Goal: Task Accomplishment & Management: Manage account settings

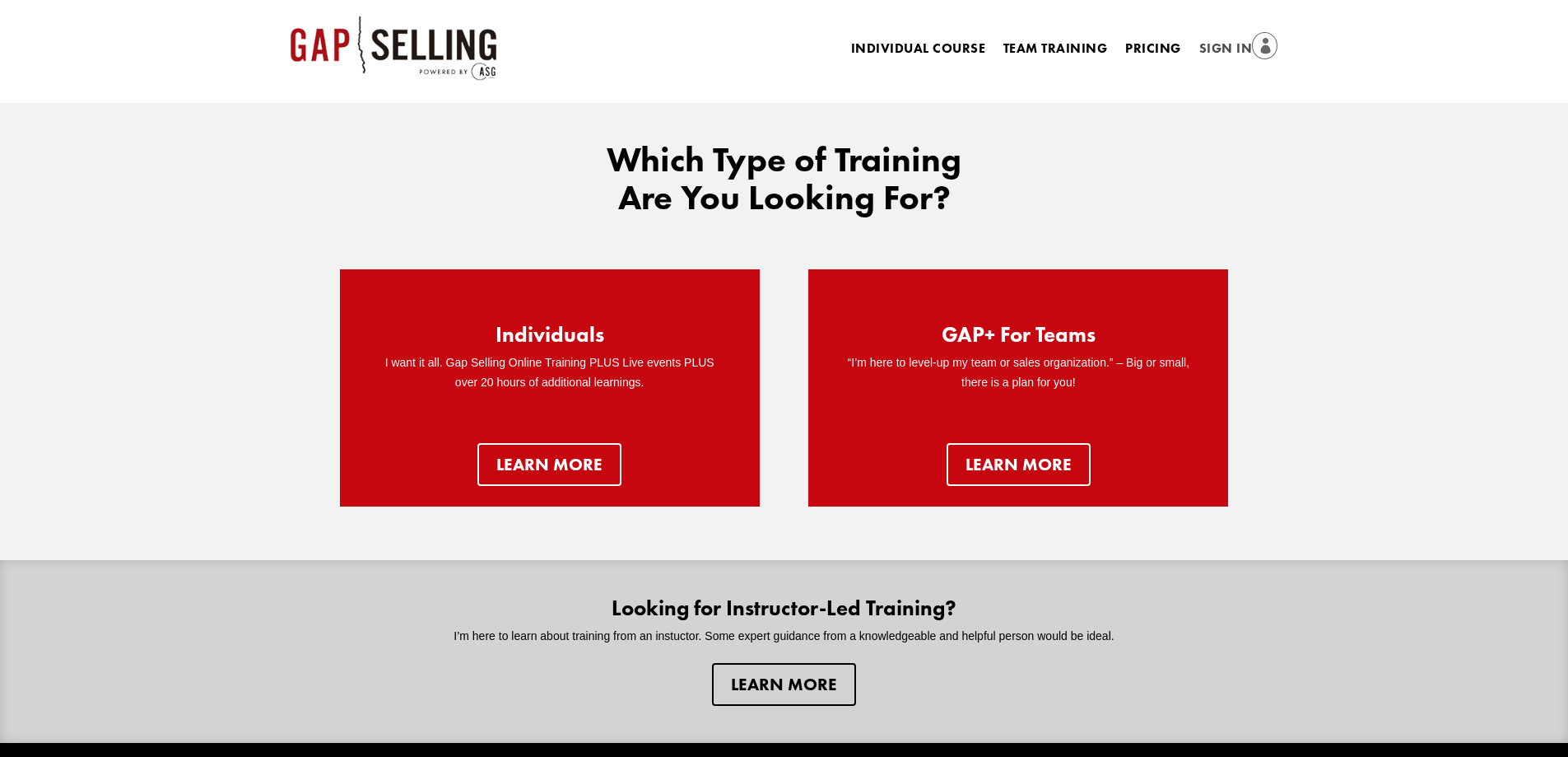
click at [1234, 47] on link "Sign In" at bounding box center [1239, 49] width 79 height 23
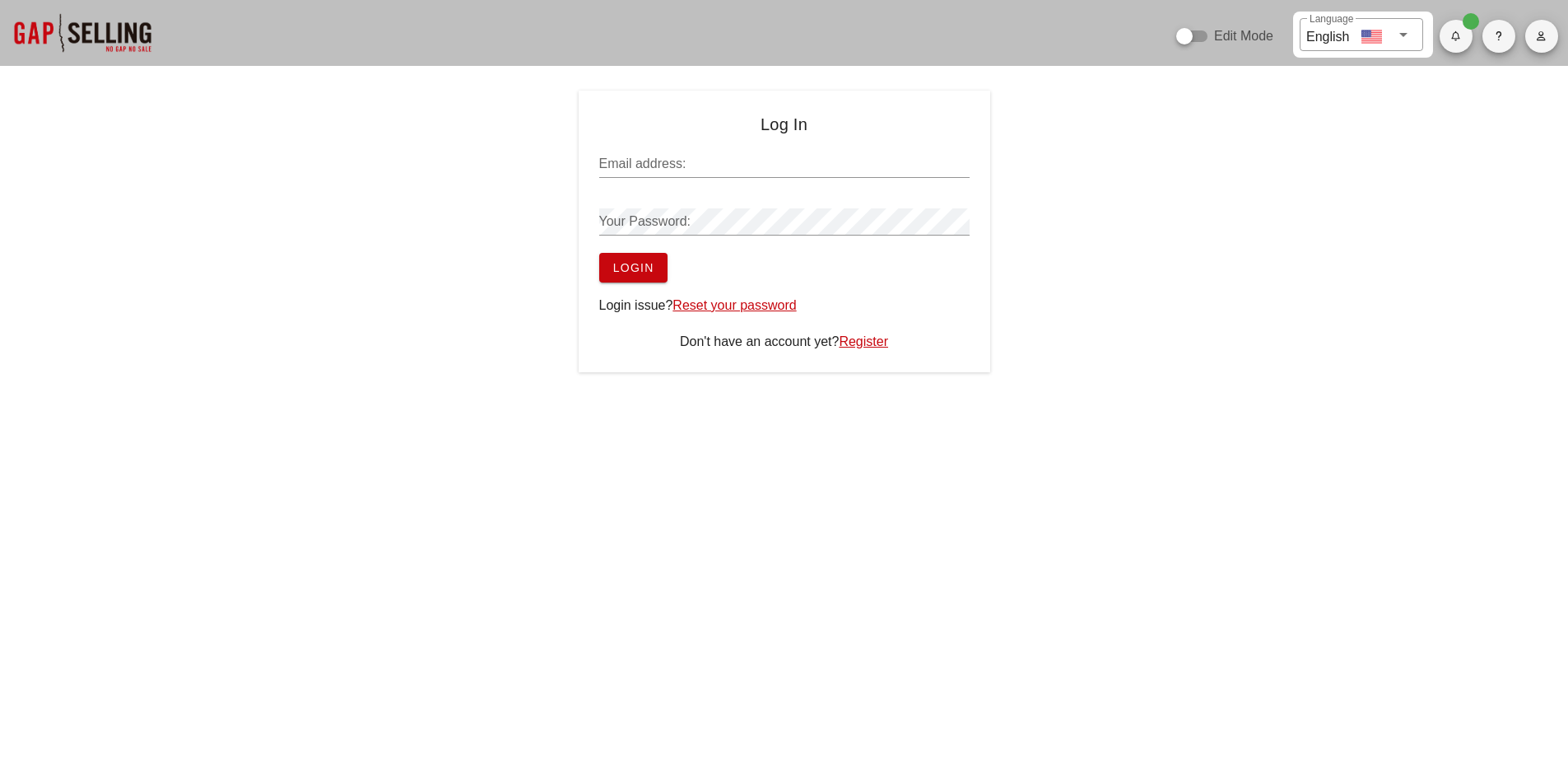
type input "sean@salesgrowth.com"
click at [630, 268] on span "Login" at bounding box center [633, 267] width 42 height 13
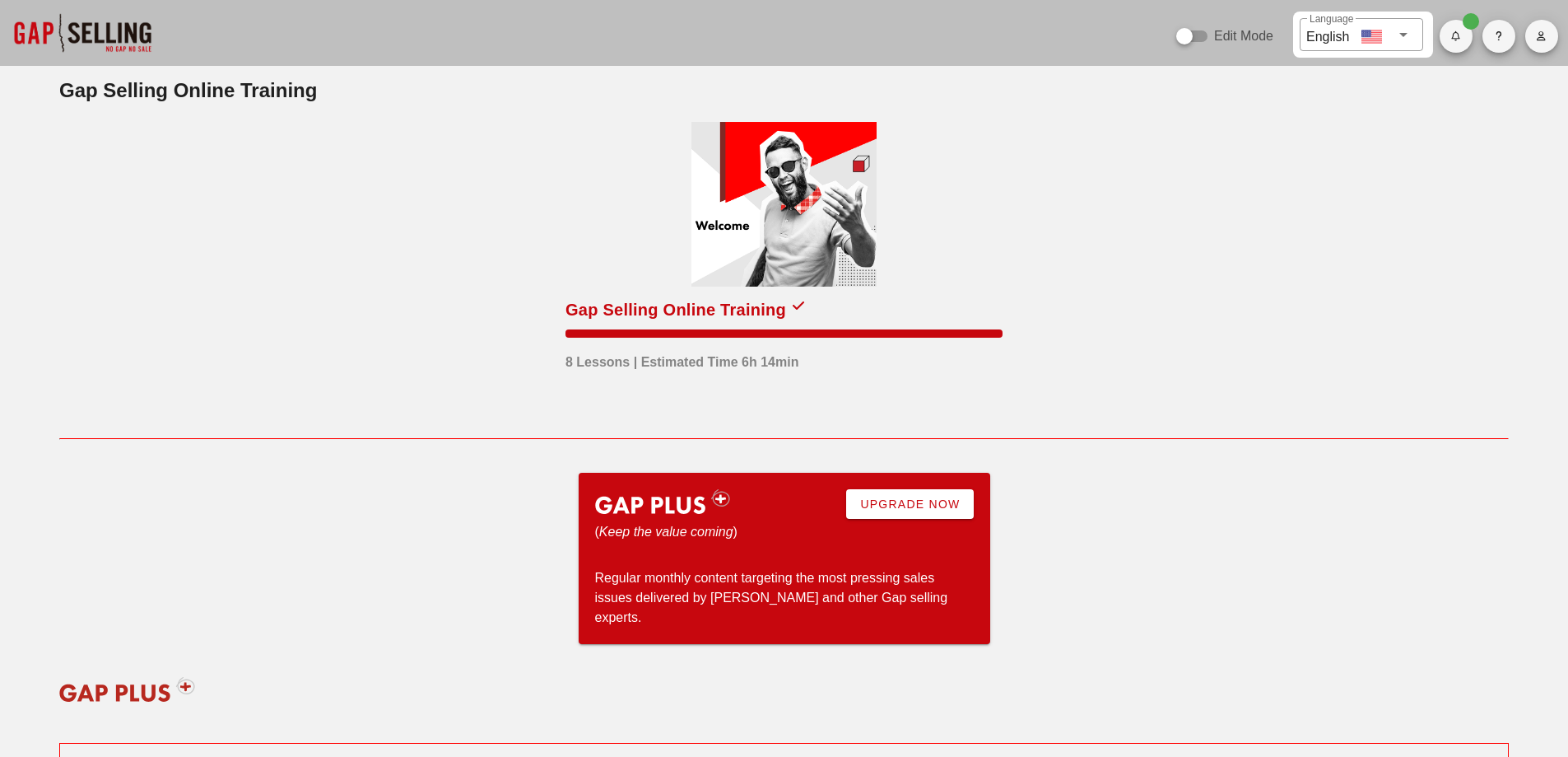
click at [1541, 33] on icon "button" at bounding box center [1541, 37] width 11 height 10
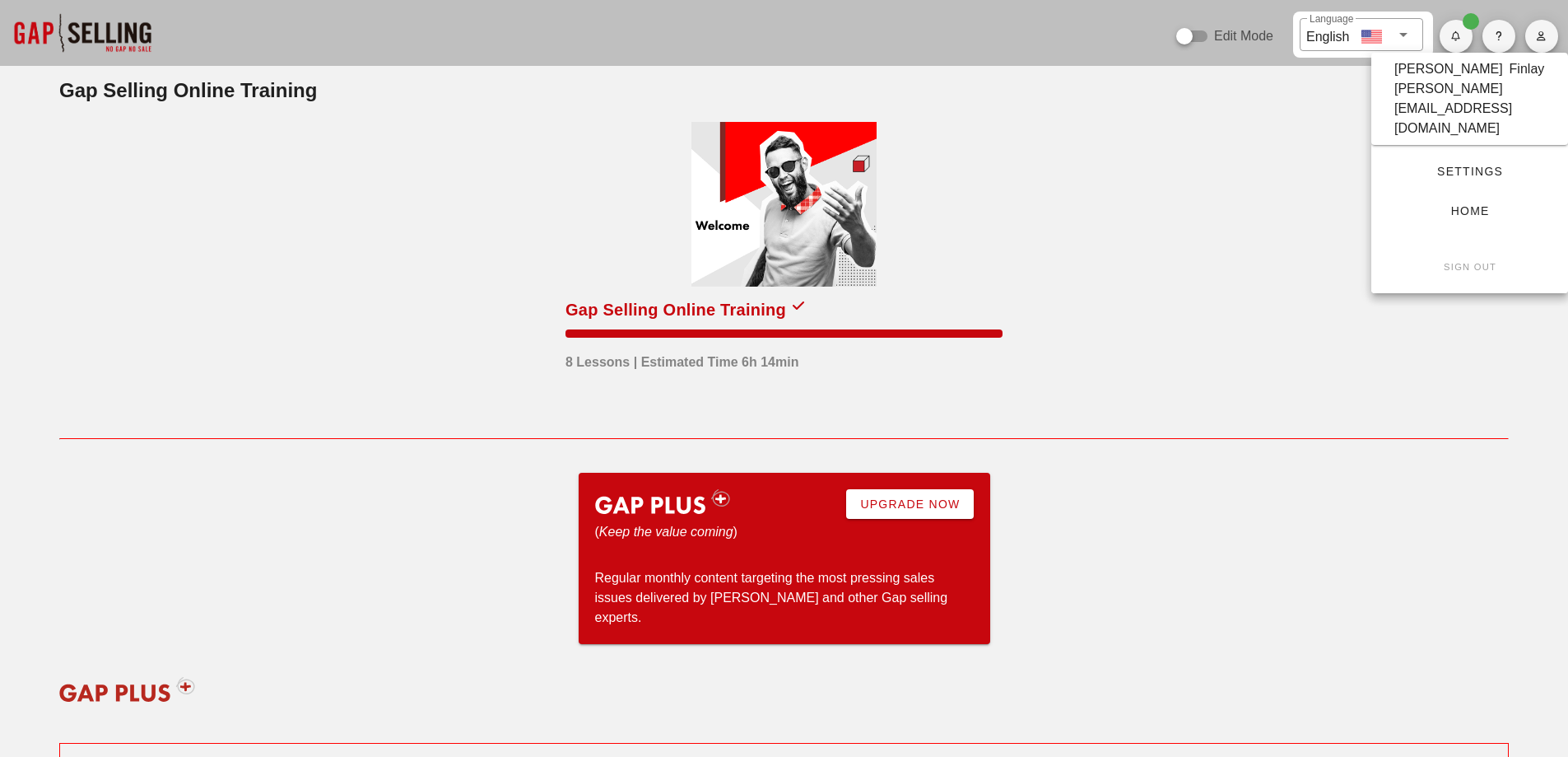
click at [1461, 164] on span "Settings" at bounding box center [1469, 170] width 144 height 13
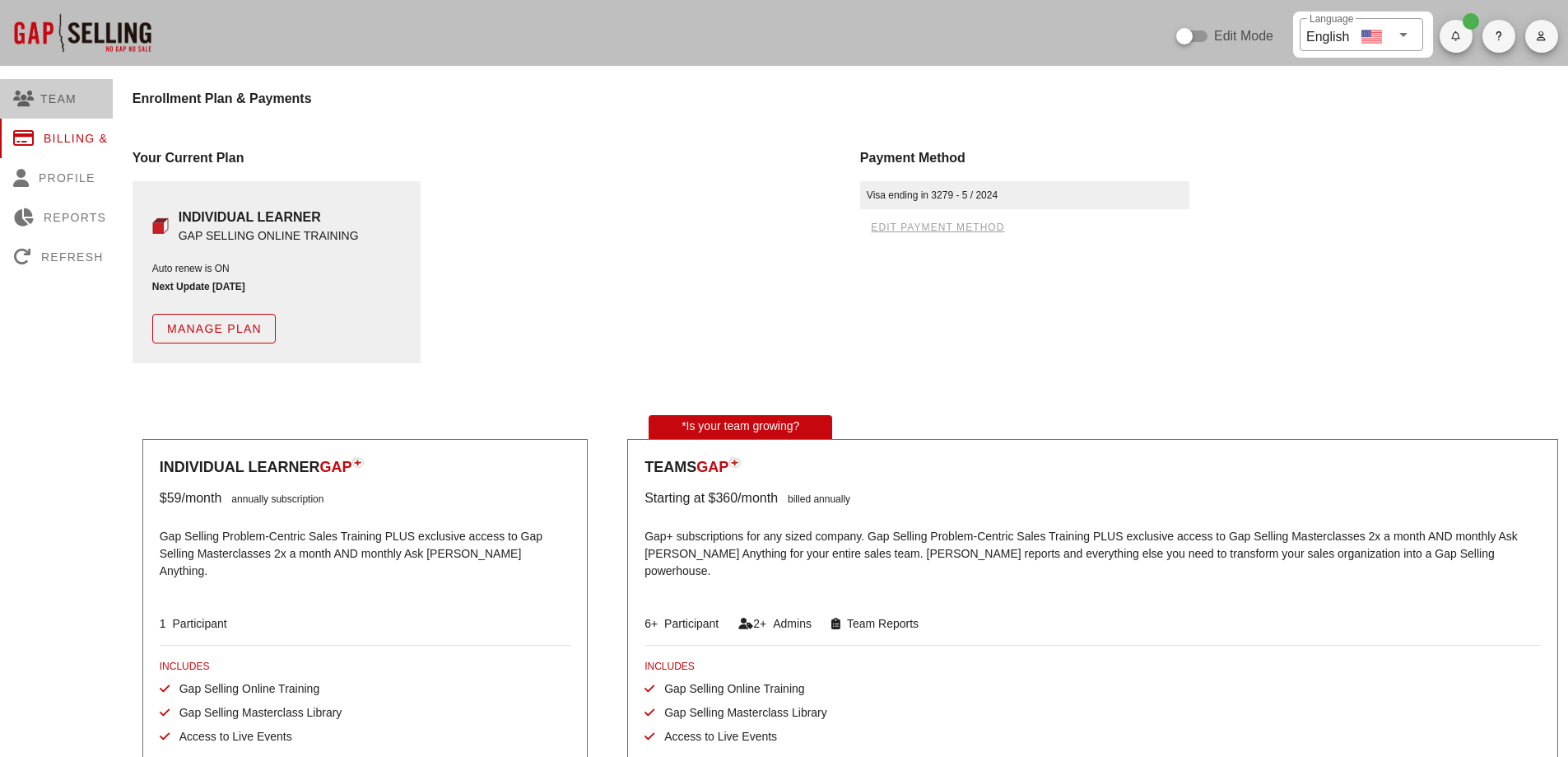
click at [64, 108] on div "Team" at bounding box center [79, 99] width 159 height 40
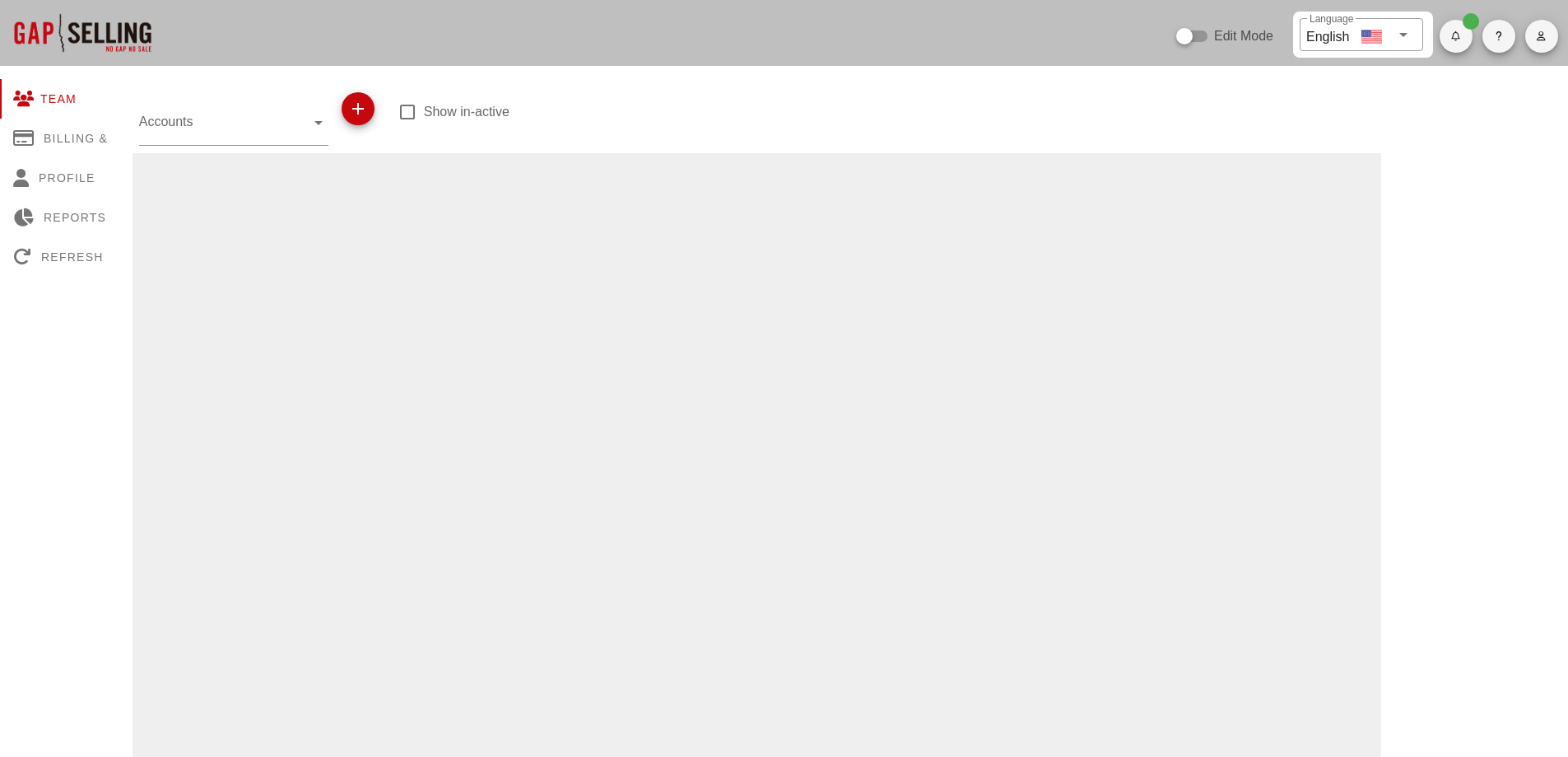
click at [192, 114] on input "Accounts" at bounding box center [222, 122] width 166 height 27
click at [355, 196] on div at bounding box center [757, 721] width 1249 height 1136
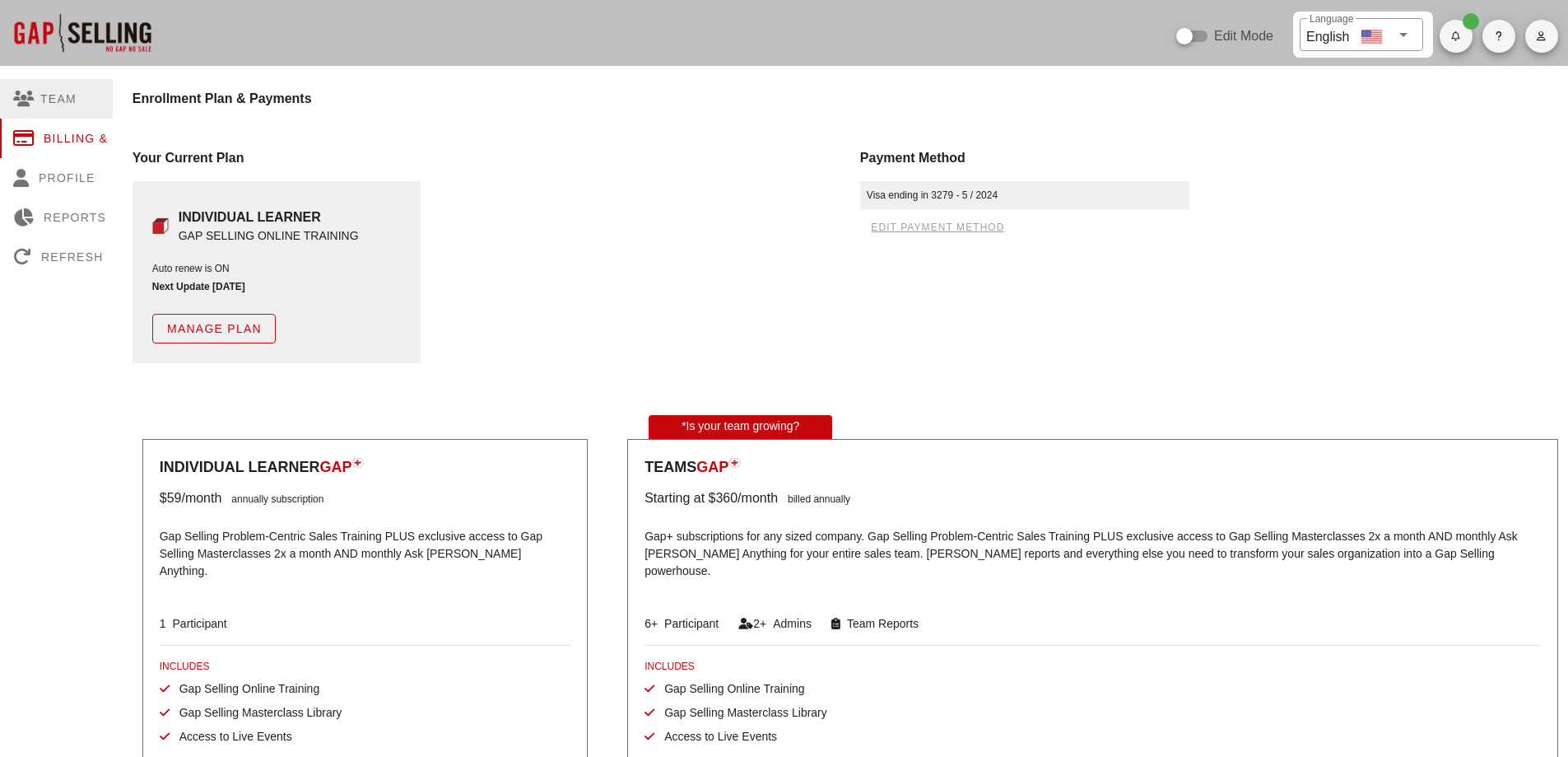
click at [42, 103] on div "Team" at bounding box center [79, 99] width 159 height 40
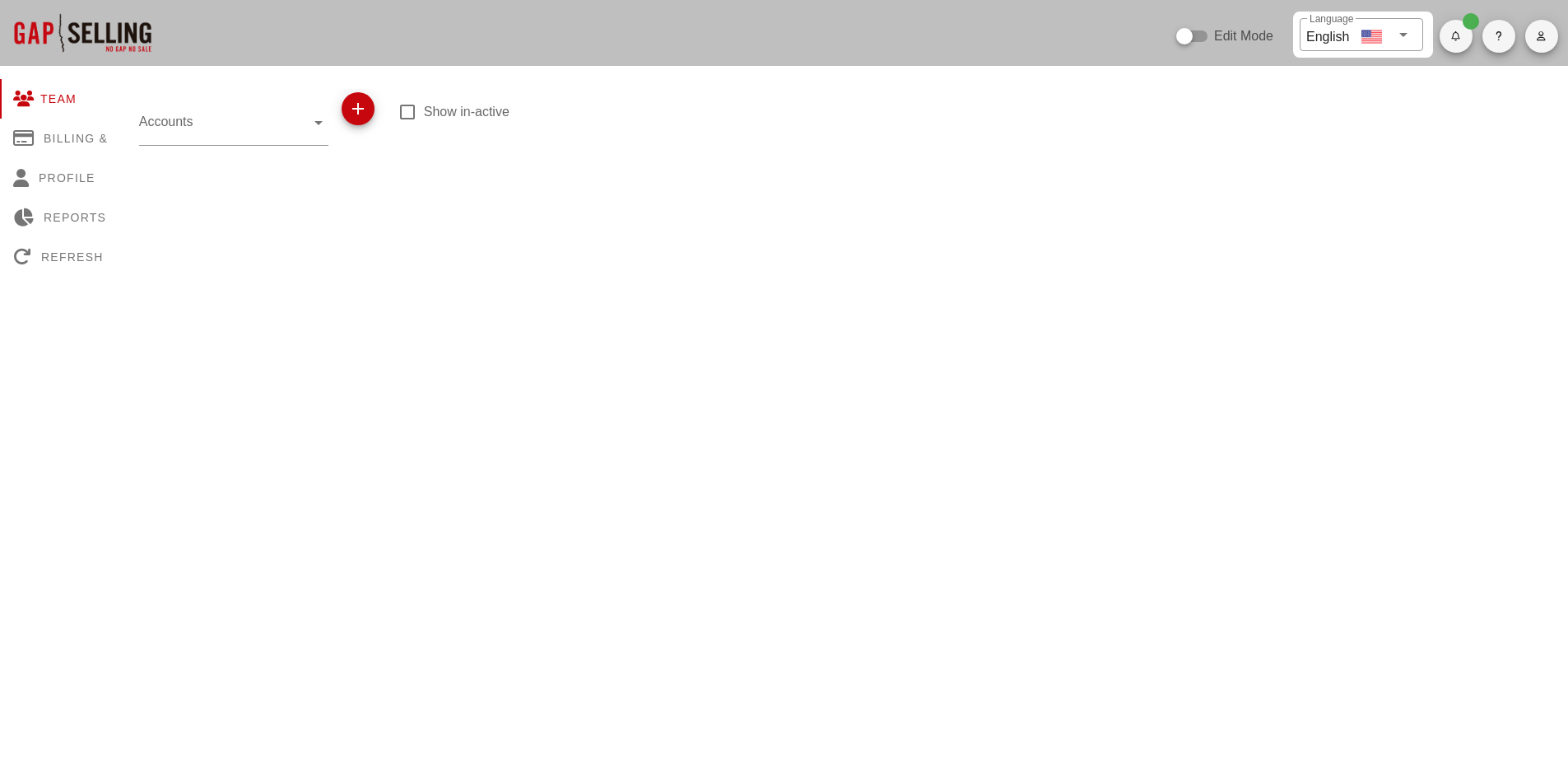
click at [207, 118] on input "Accounts" at bounding box center [222, 122] width 166 height 27
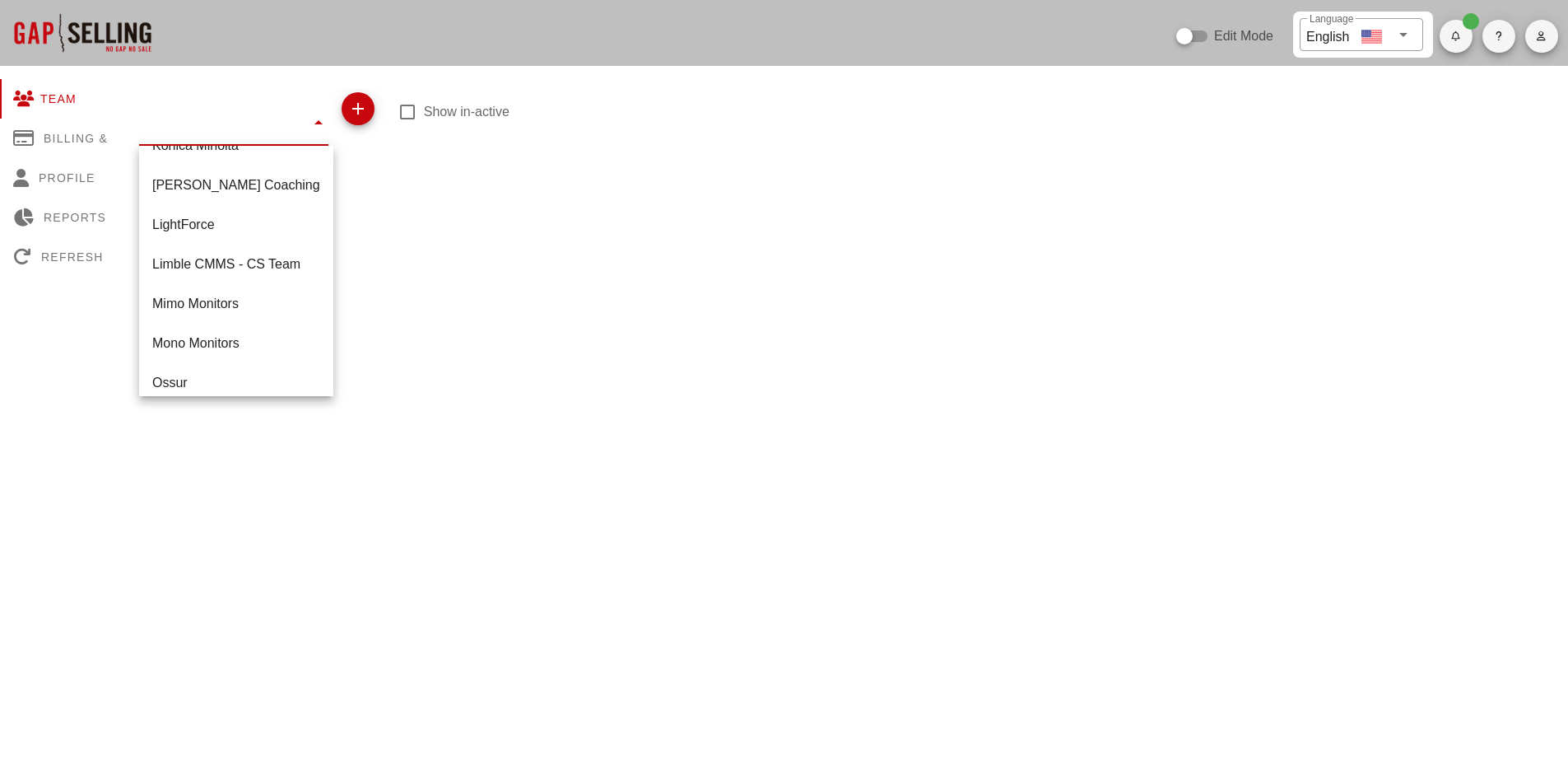
scroll to position [1406, 0]
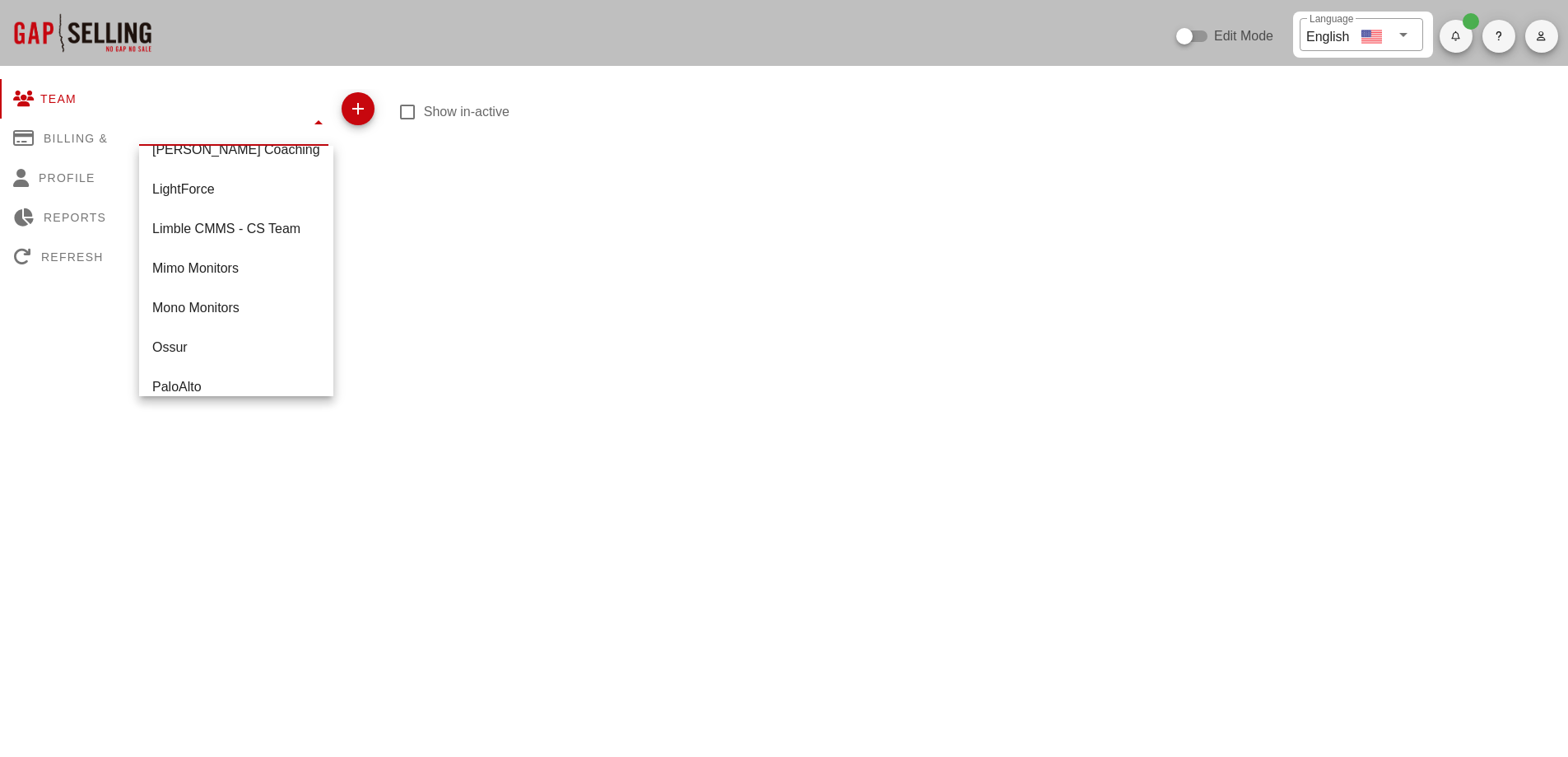
click at [358, 116] on icon "button" at bounding box center [359, 109] width 20 height 20
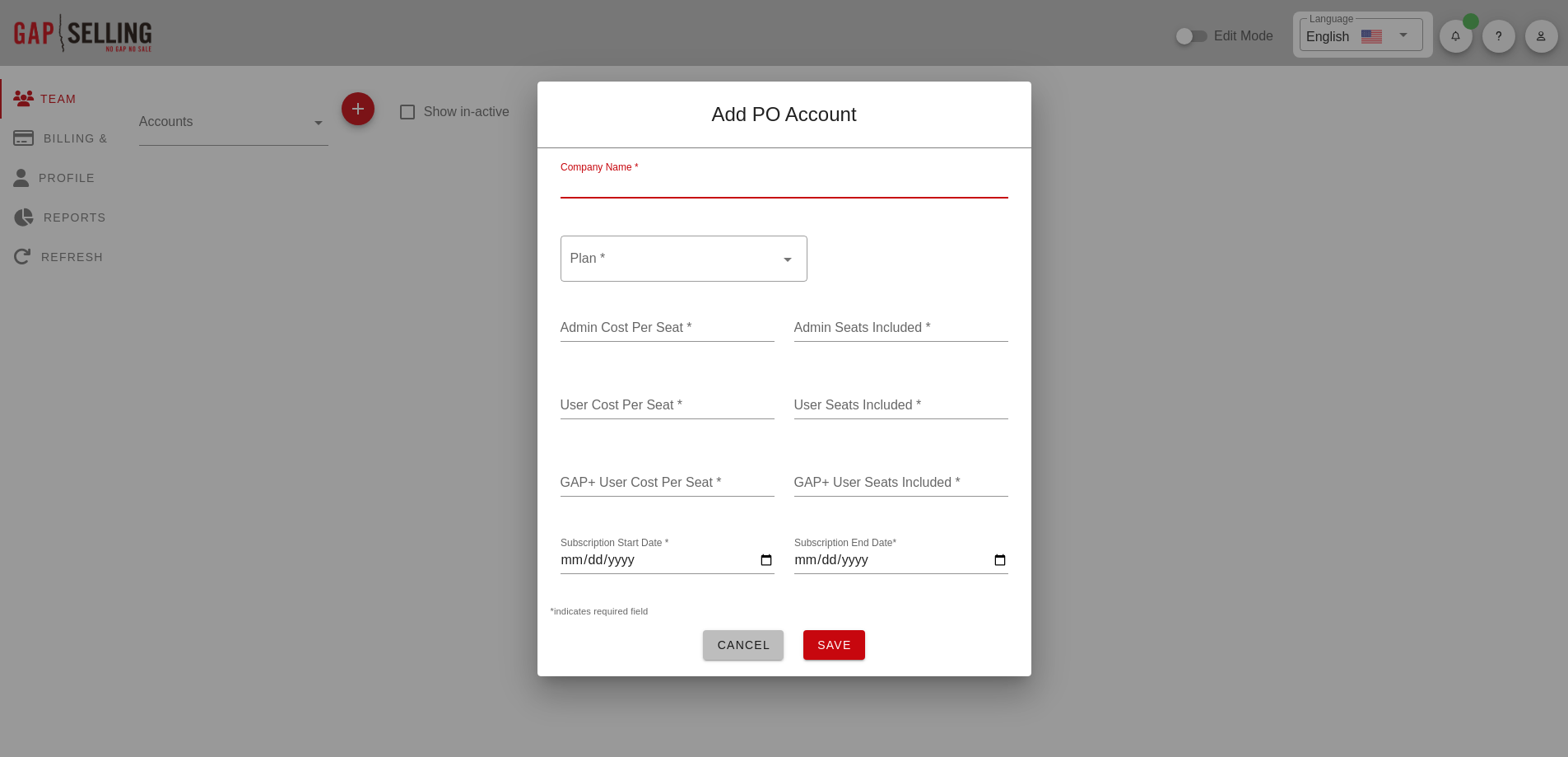
click at [705, 179] on input "Company Name *" at bounding box center [784, 184] width 448 height 27
type input "MagShield"
click at [739, 253] on div at bounding box center [673, 259] width 204 height 40
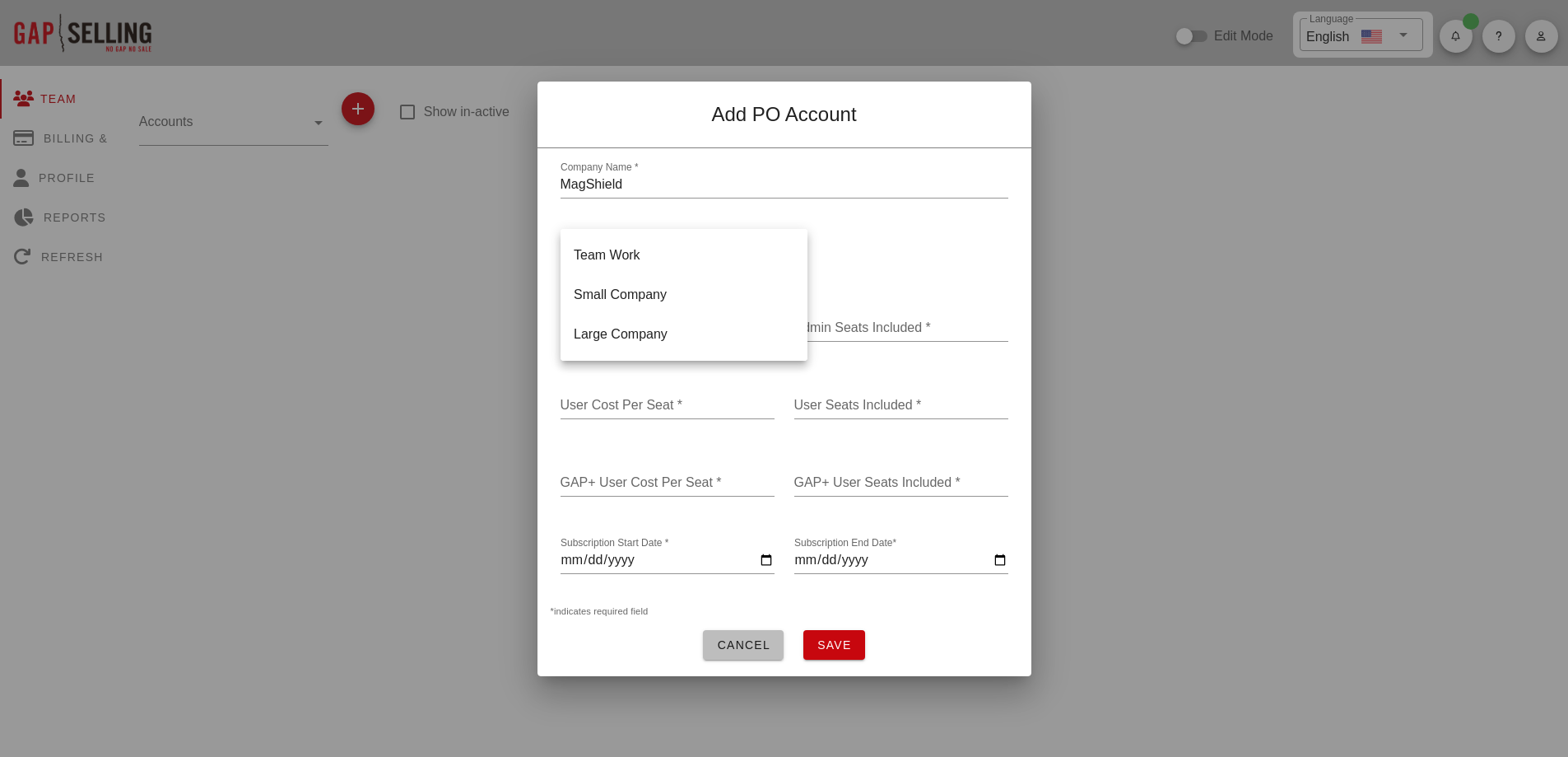
click at [677, 298] on div "Small Company" at bounding box center [683, 294] width 221 height 16
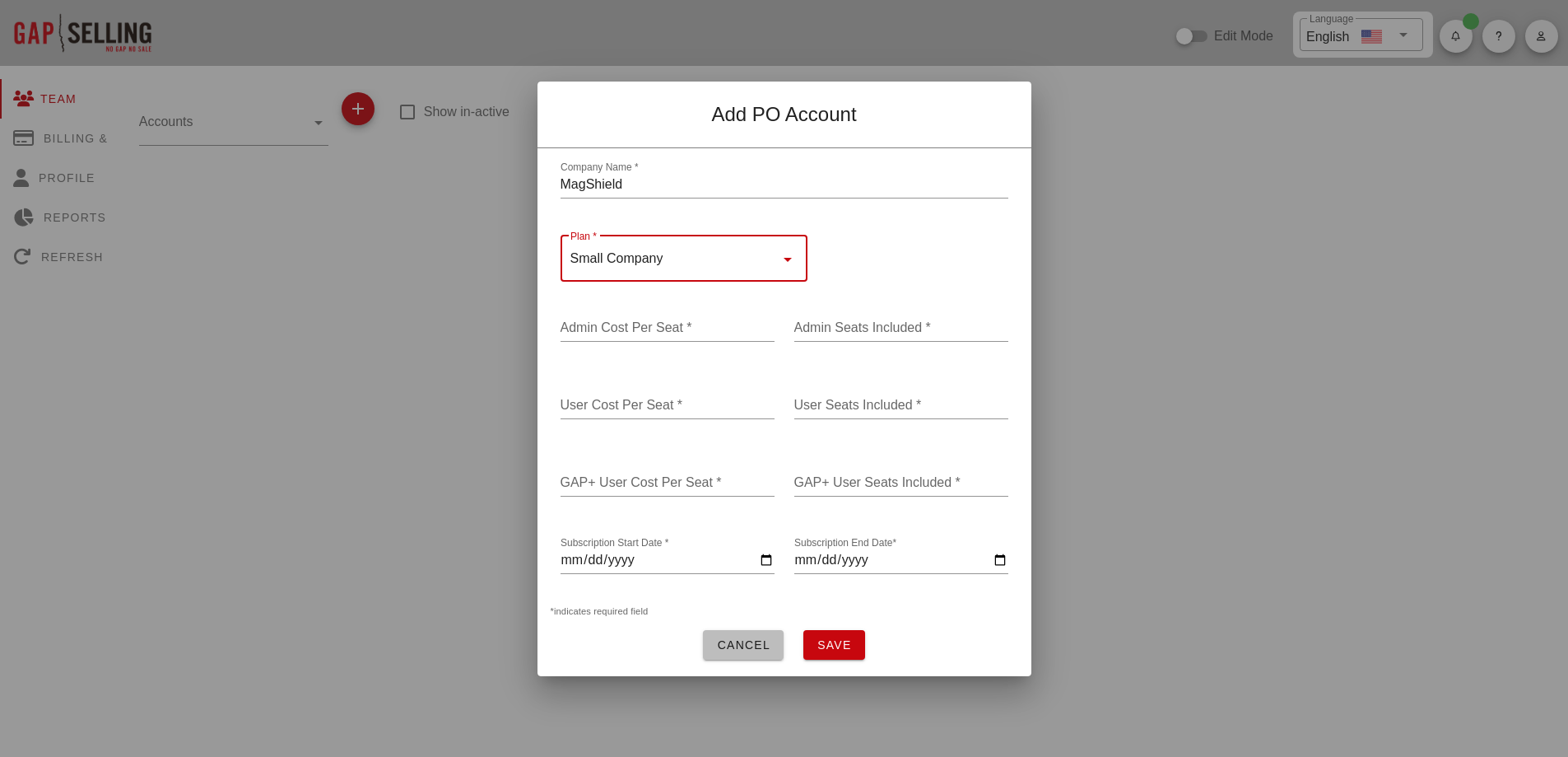
click at [764, 552] on input "Subscription Start Date *" at bounding box center [668, 560] width 214 height 27
type input "[DATE]"
click at [1000, 551] on input "Subscription End Date*" at bounding box center [901, 560] width 214 height 27
type input "[DATE]"
click at [670, 316] on div "Admin Cost Per Seat *" at bounding box center [668, 327] width 214 height 27
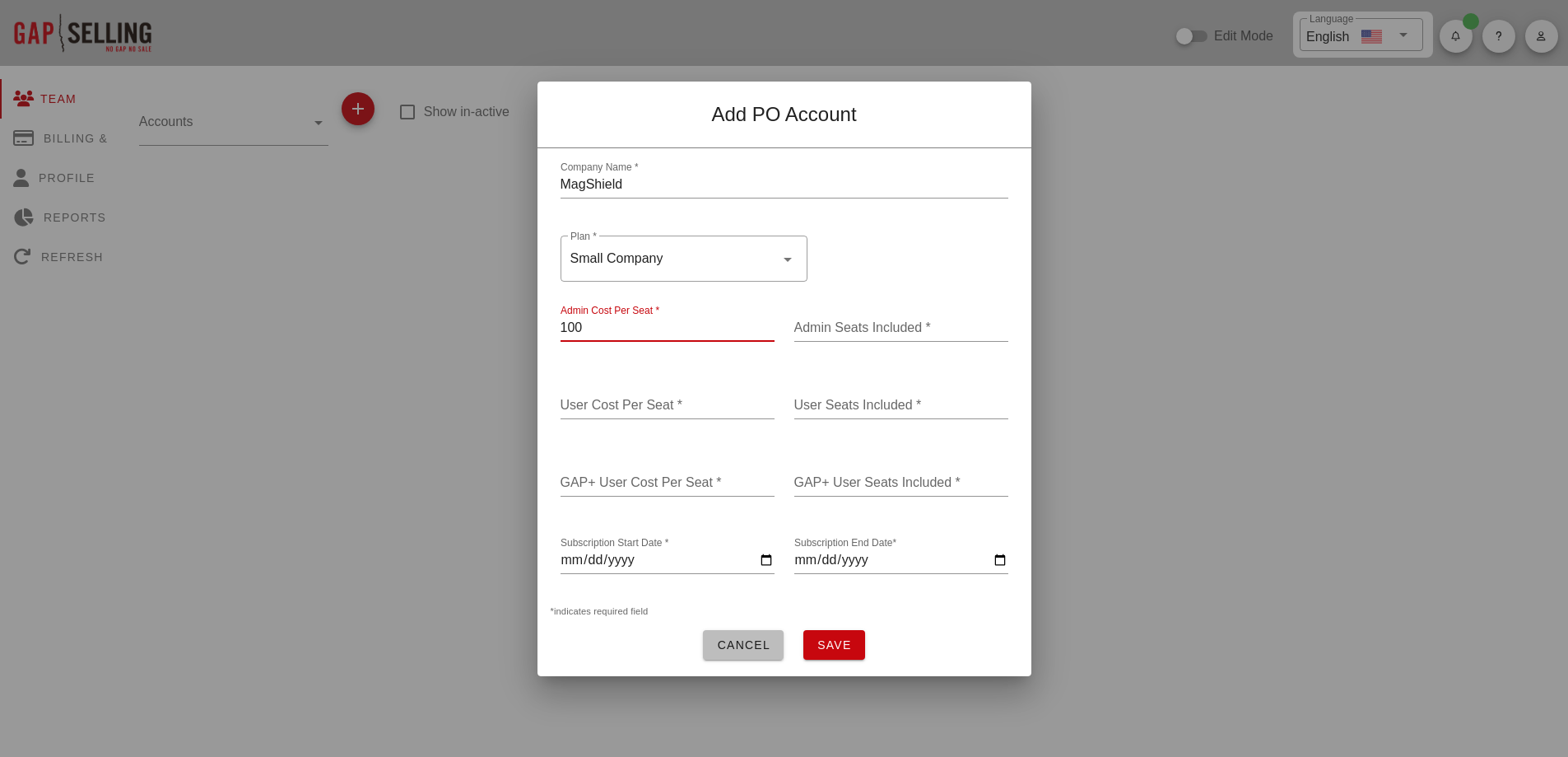
type input "100"
type input "1"
click at [659, 396] on input "User Cost Per Seat *" at bounding box center [668, 405] width 214 height 27
type input "0"
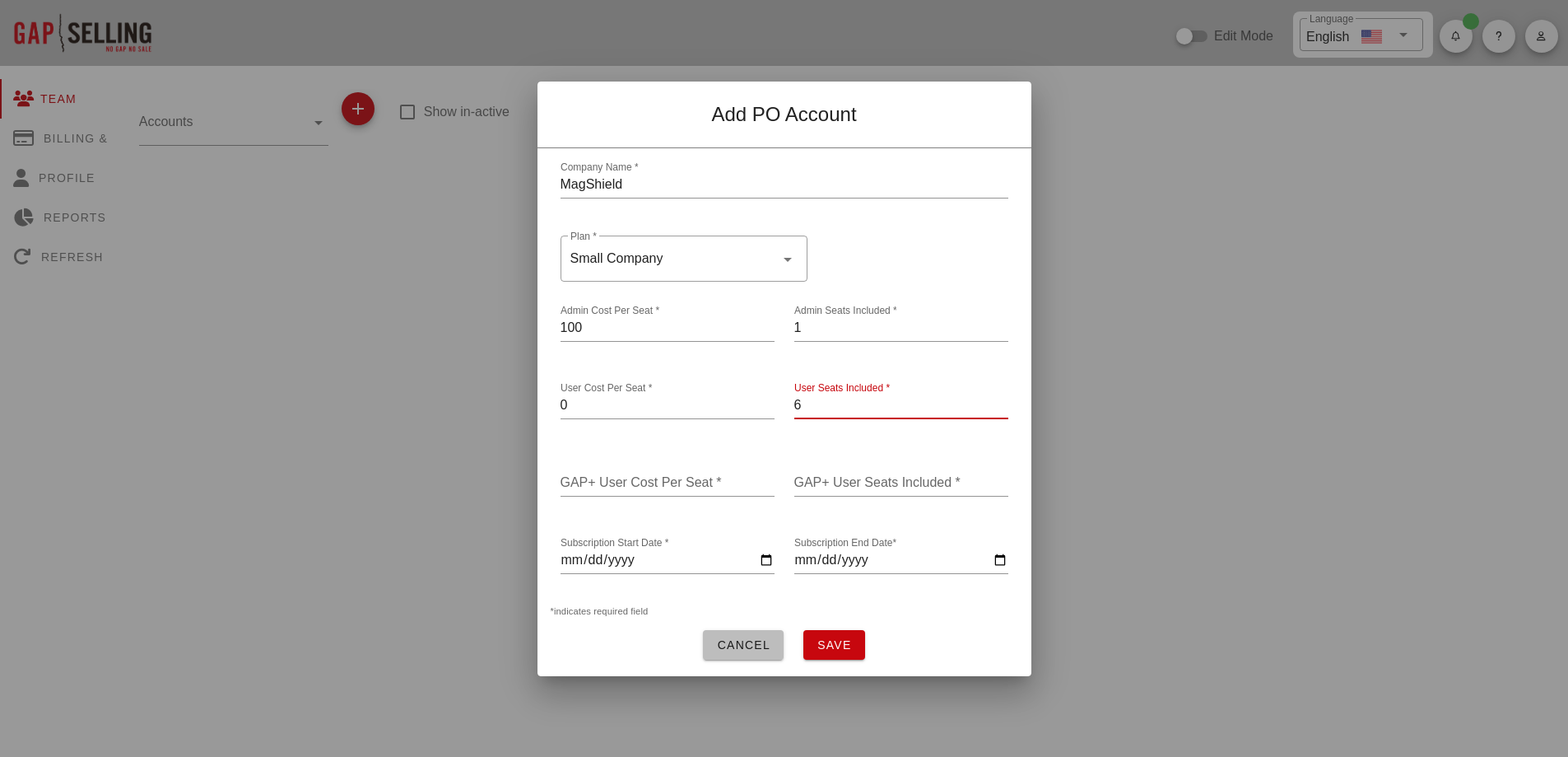
type input "6"
type input "640"
type input "6"
click at [892, 231] on div "​ Plan * Small Company" at bounding box center [784, 259] width 468 height 65
drag, startPoint x: 600, startPoint y: 319, endPoint x: 518, endPoint y: 319, distance: 82.0
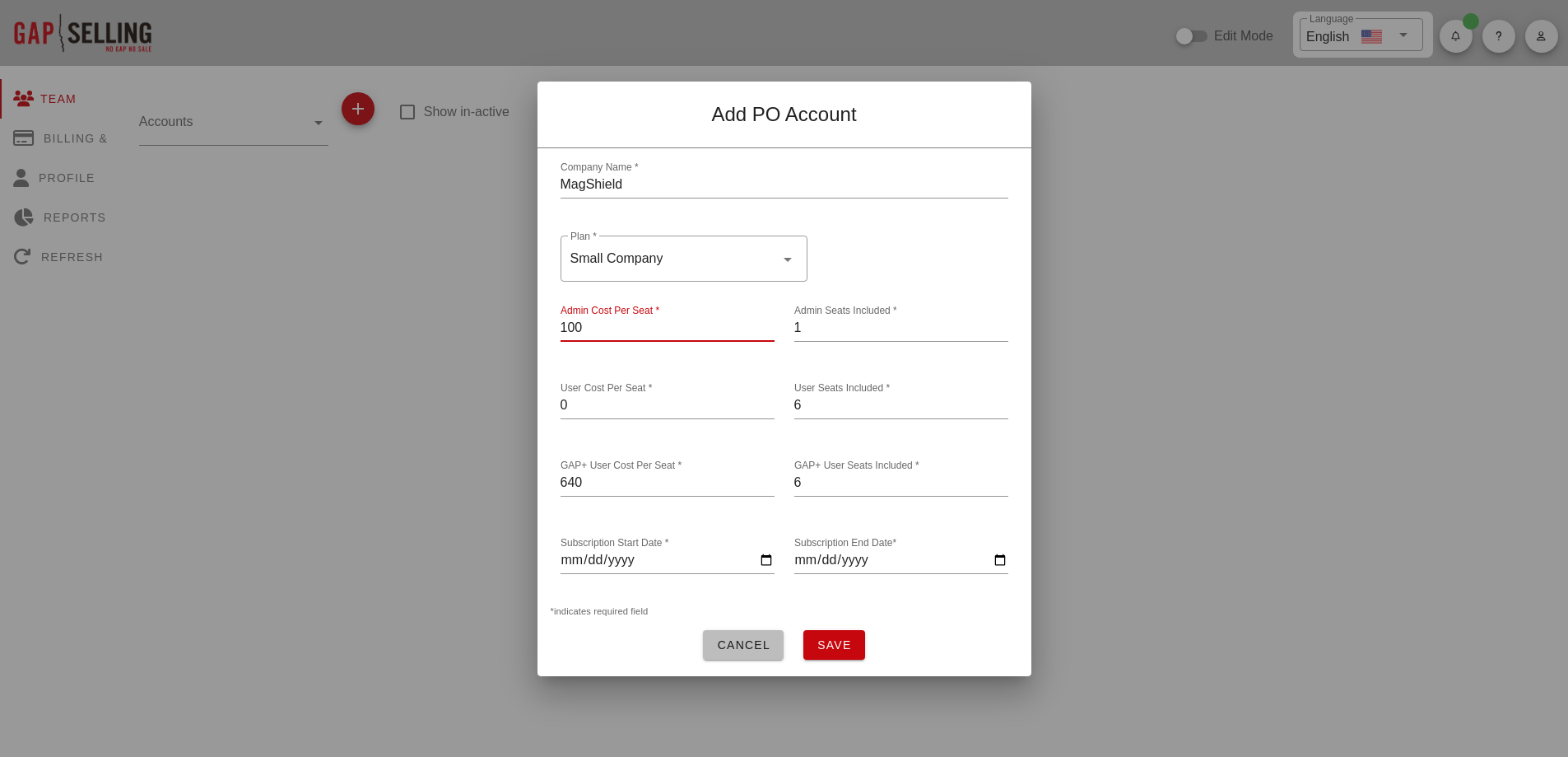
click at [518, 319] on div "Edit Mode ​ Language English Team Billing & Plan Profile Reports Refresh Accoun…" at bounding box center [784, 378] width 1568 height 757
click at [837, 638] on span "Save" at bounding box center [834, 644] width 36 height 13
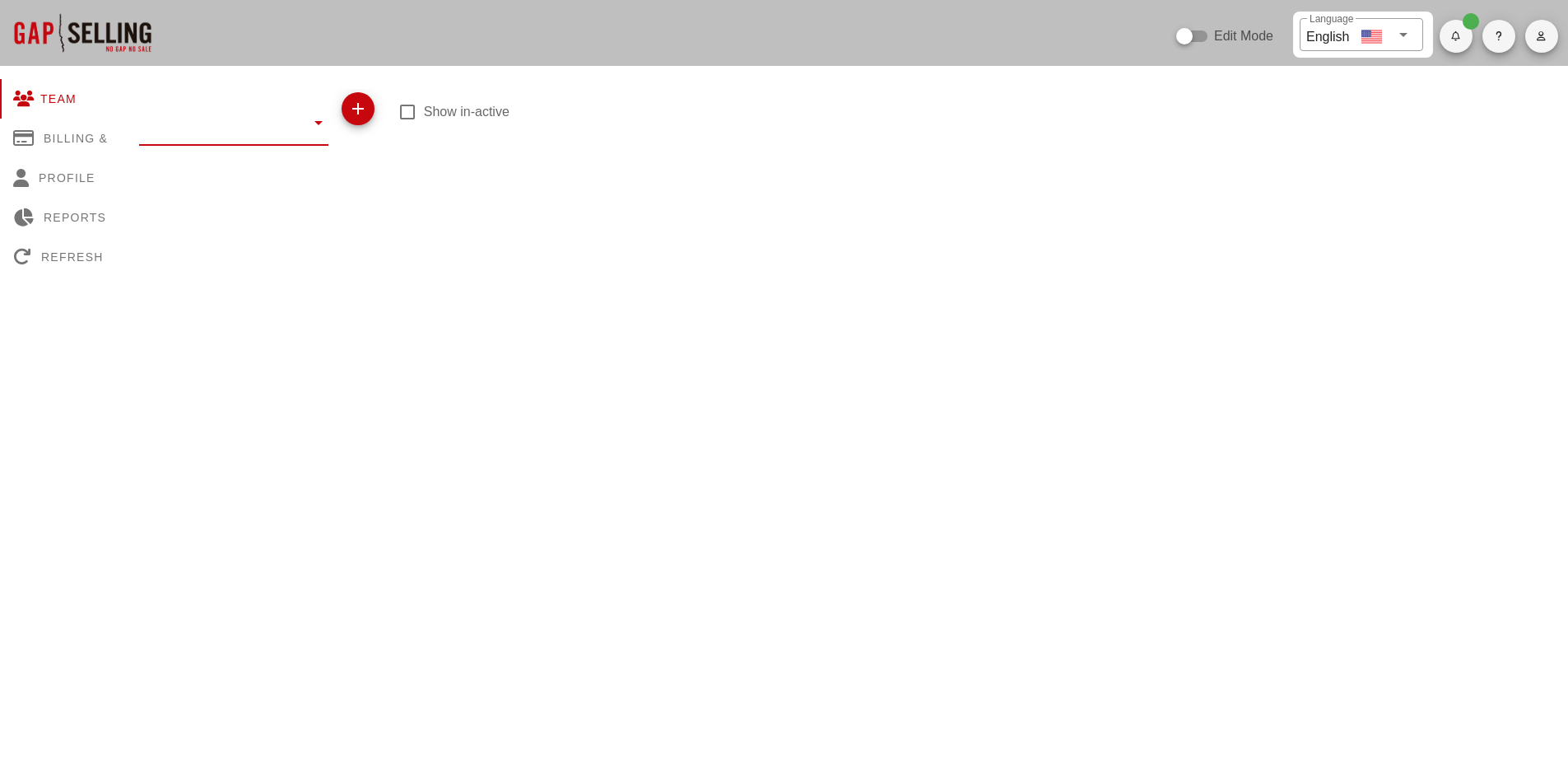
click at [262, 120] on input "text" at bounding box center [222, 122] width 166 height 27
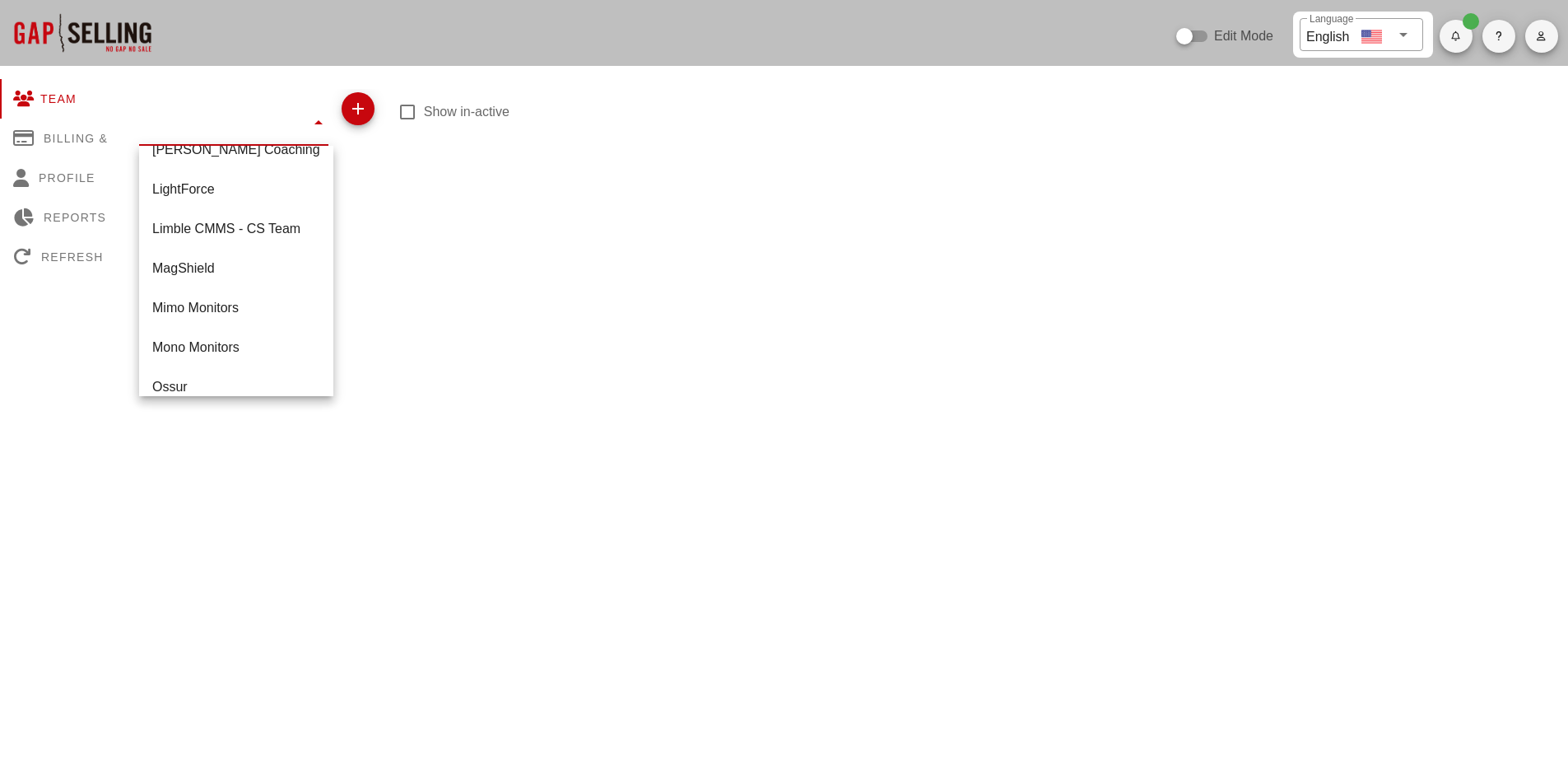
click at [198, 263] on div "MagShield" at bounding box center [237, 269] width 168 height 16
type input "MagShield"
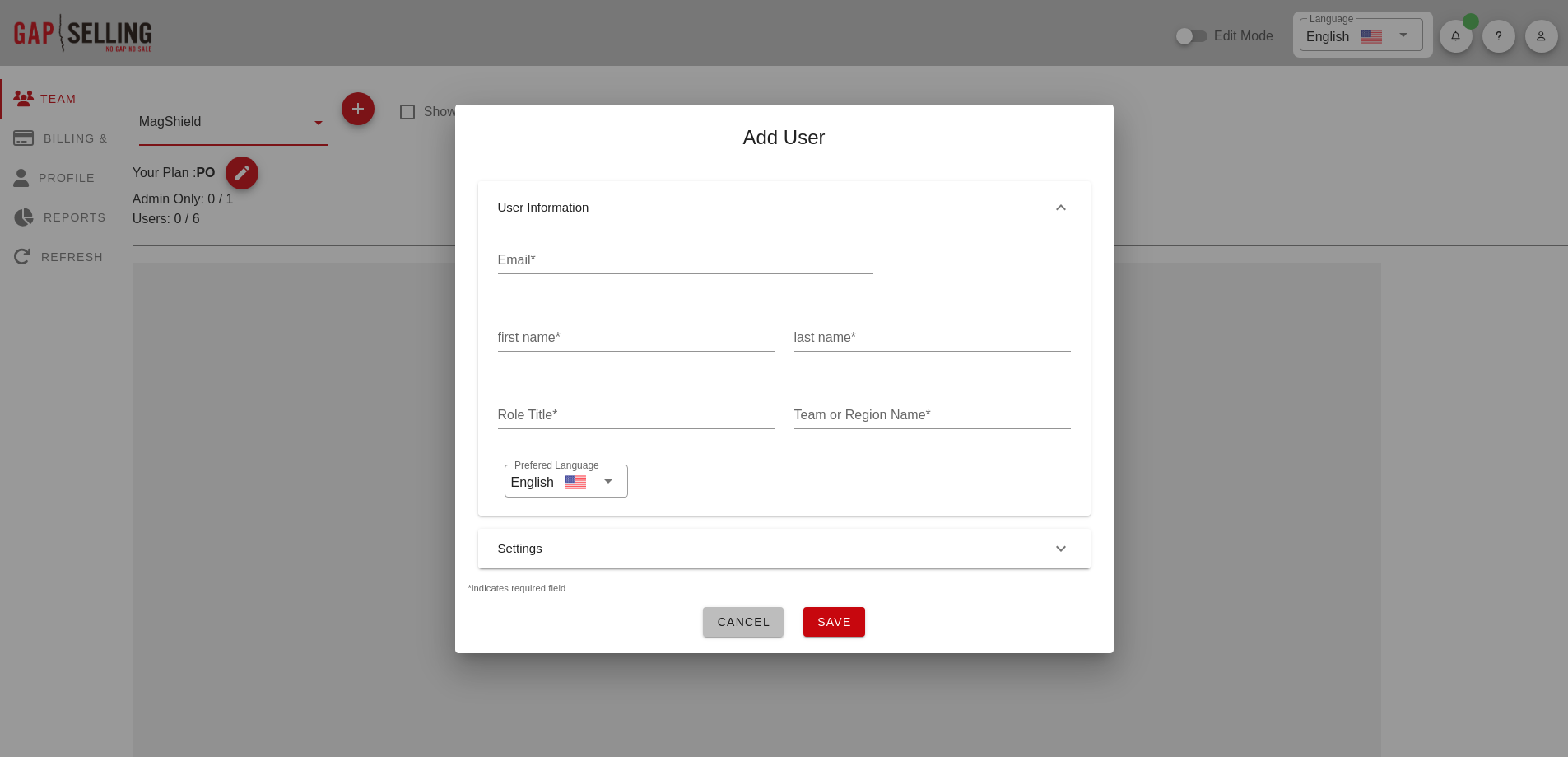
click at [594, 257] on input "Email*" at bounding box center [685, 260] width 375 height 27
click at [759, 257] on input "Email*" at bounding box center [685, 260] width 375 height 27
paste input "[PERSON_NAME][EMAIL_ADDRESS][PERSON_NAME][DOMAIN_NAME]"
type input "[PERSON_NAME][EMAIL_ADDRESS][PERSON_NAME][DOMAIN_NAME]"
click at [558, 332] on div "first name*" at bounding box center [636, 337] width 276 height 27
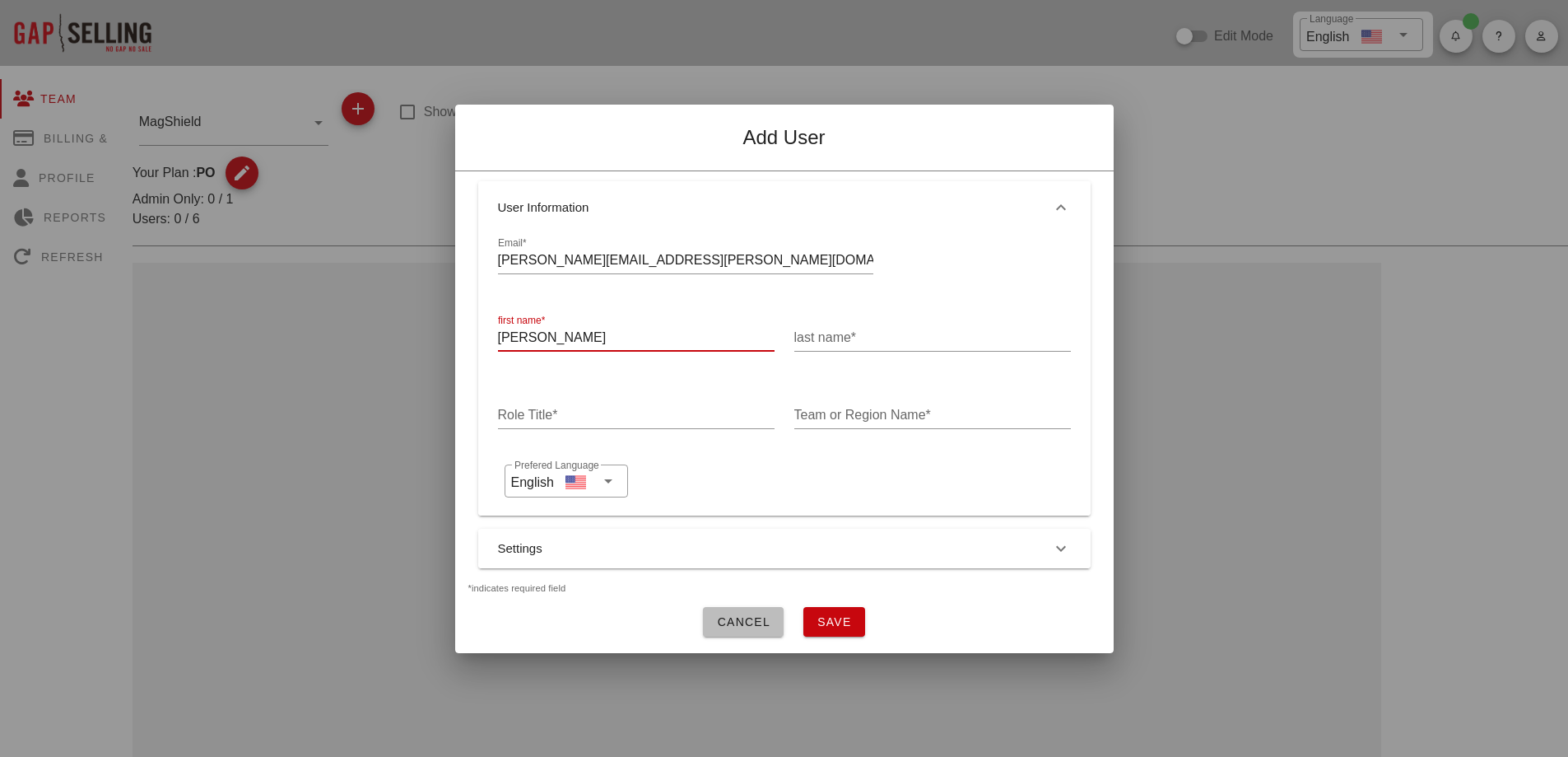
type input "[PERSON_NAME]"
click at [868, 324] on input "last name*" at bounding box center [932, 337] width 276 height 27
type input "[PERSON_NAME]"
click at [621, 404] on input "Role Title*" at bounding box center [636, 415] width 276 height 27
type input "Global Sales Director"
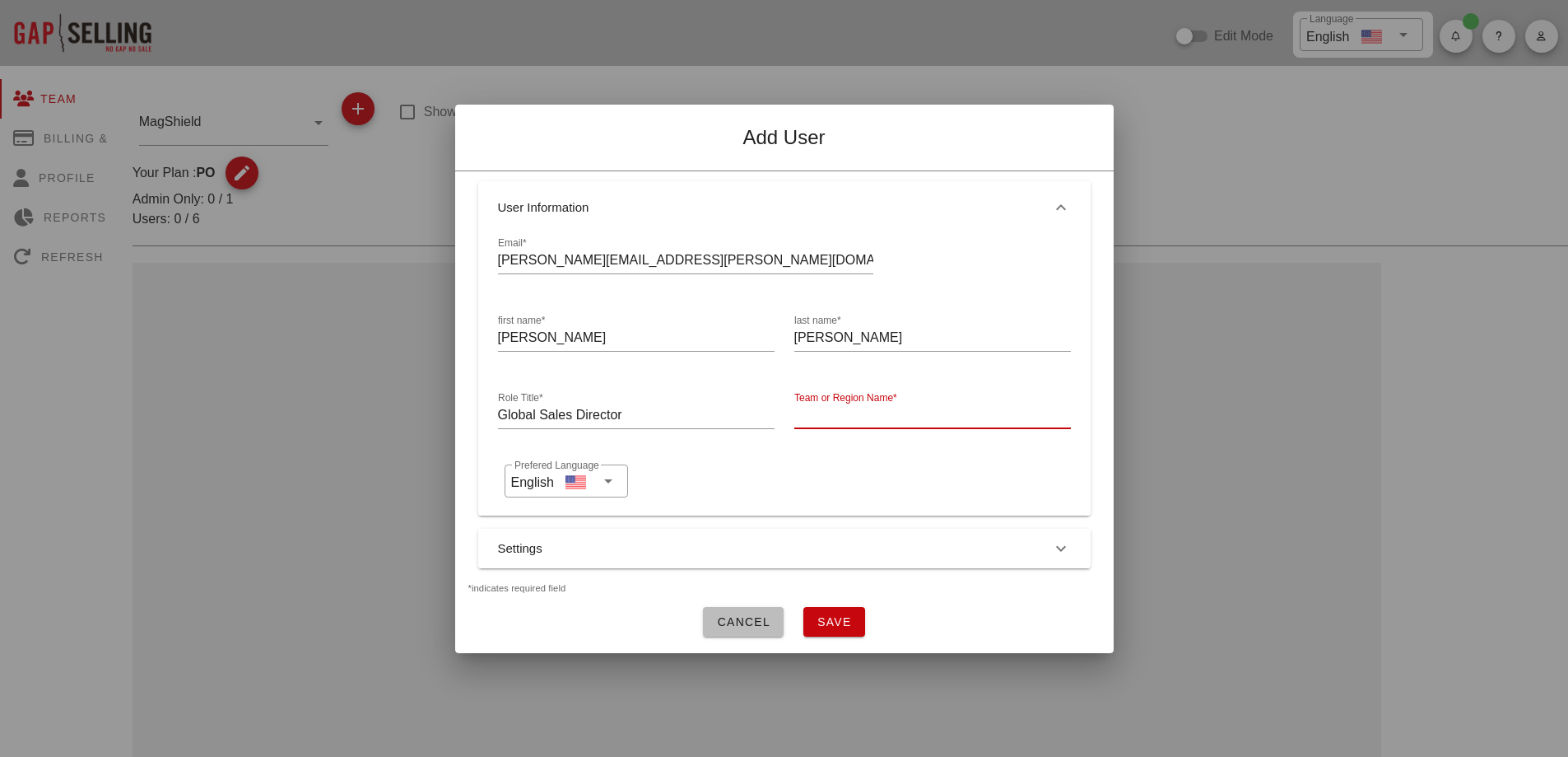
click at [875, 405] on div "Team or Region Name*" at bounding box center [932, 415] width 276 height 27
type input "N/A"
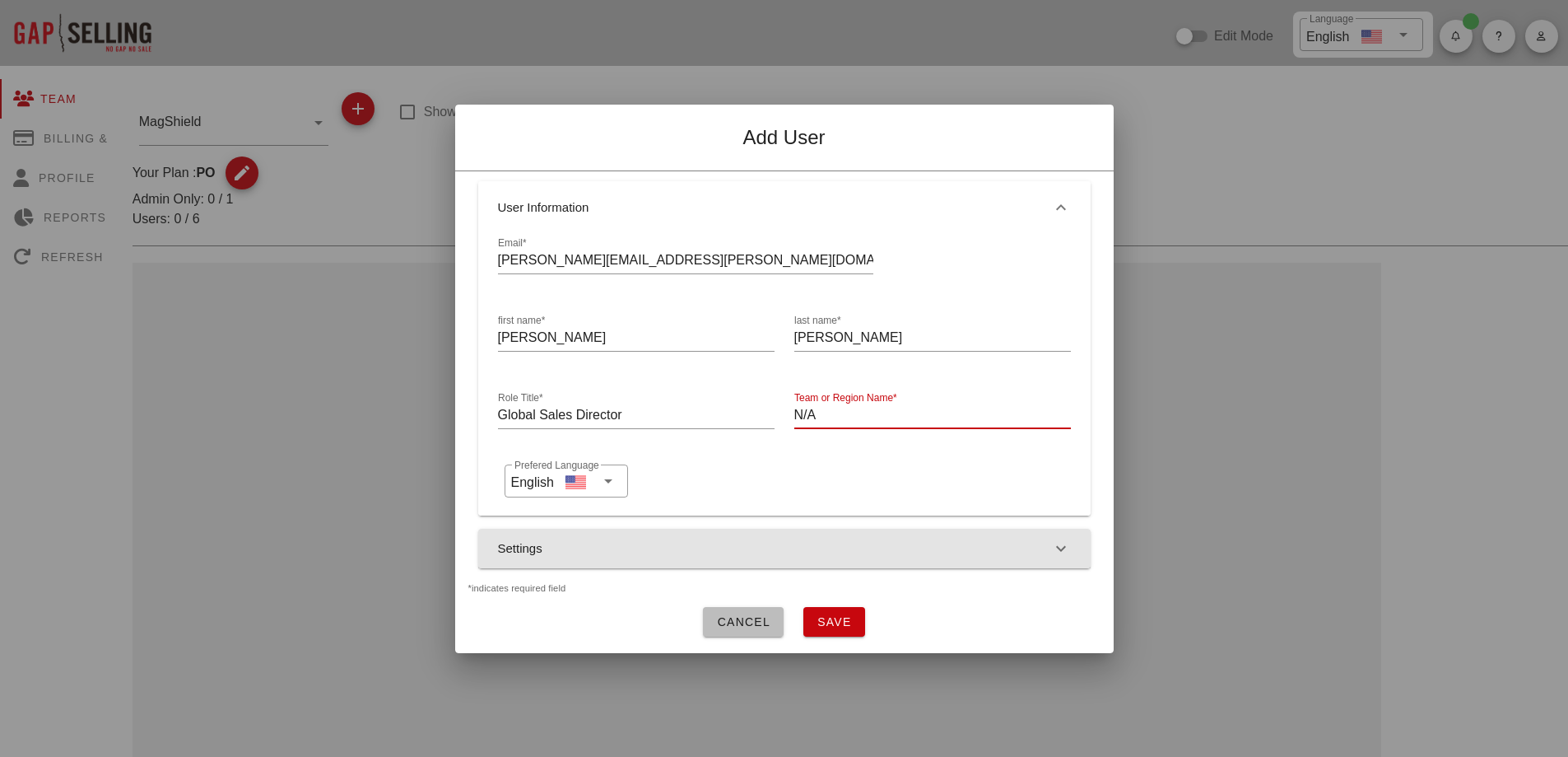
click at [760, 539] on button "Settings" at bounding box center [784, 549] width 612 height 40
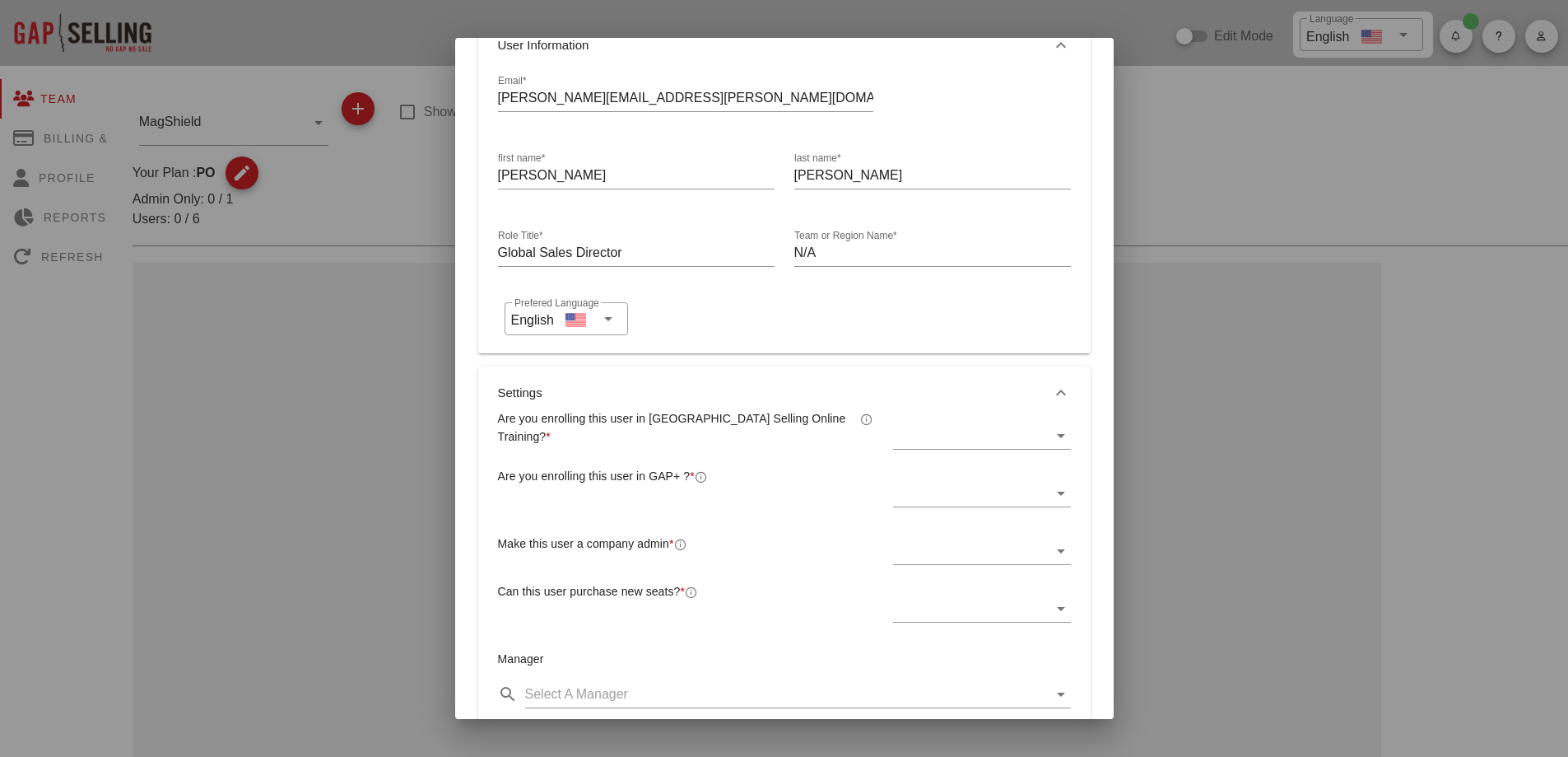
scroll to position [164, 0]
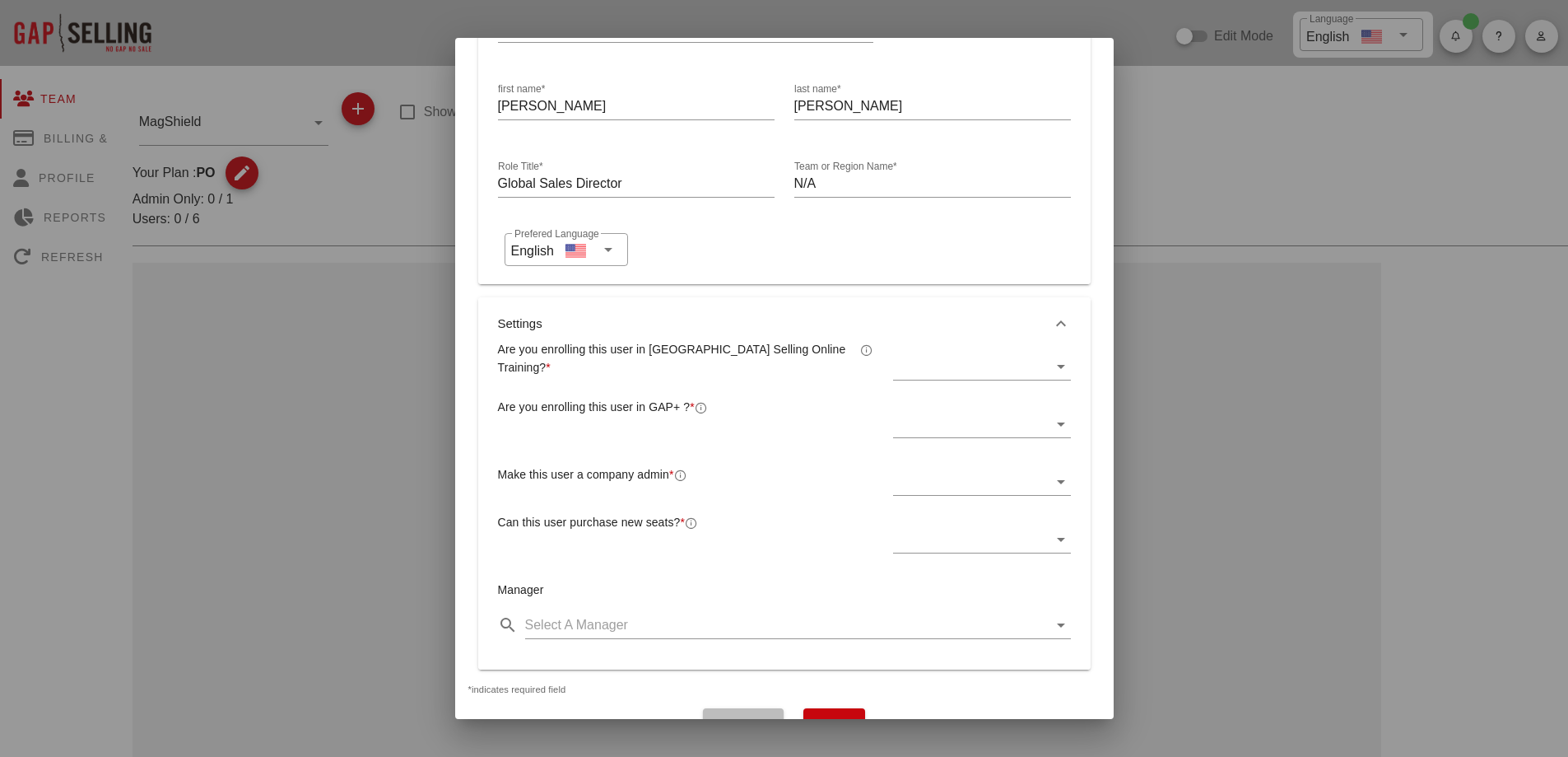
click at [955, 354] on div at bounding box center [971, 367] width 155 height 27
click at [939, 387] on div "Yes" at bounding box center [972, 379] width 148 height 36
click at [921, 424] on div at bounding box center [971, 424] width 155 height 27
click at [915, 432] on div "Yes" at bounding box center [972, 437] width 148 height 16
click at [959, 480] on div at bounding box center [971, 482] width 155 height 27
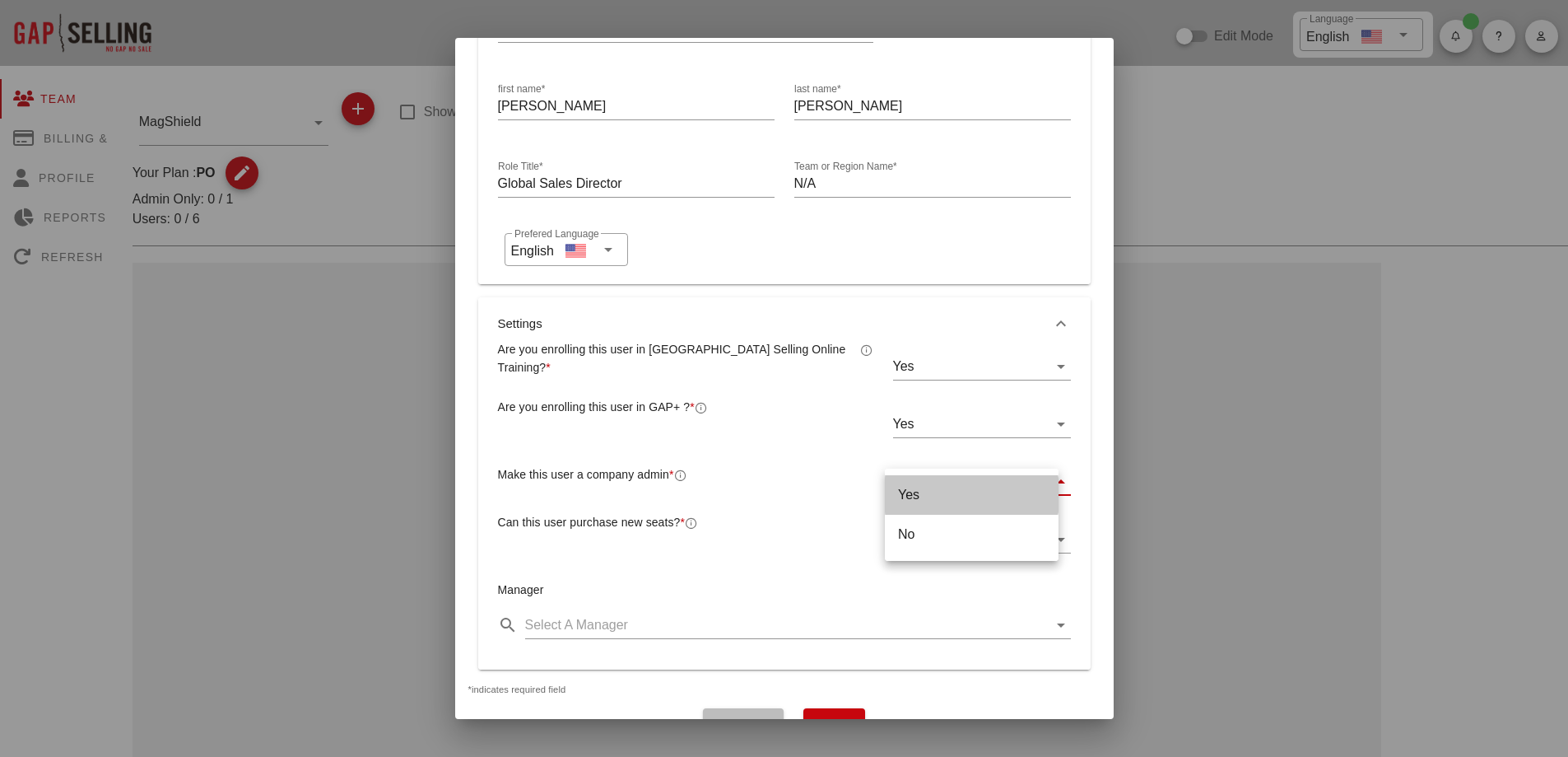
click at [918, 487] on div "Yes" at bounding box center [972, 494] width 148 height 16
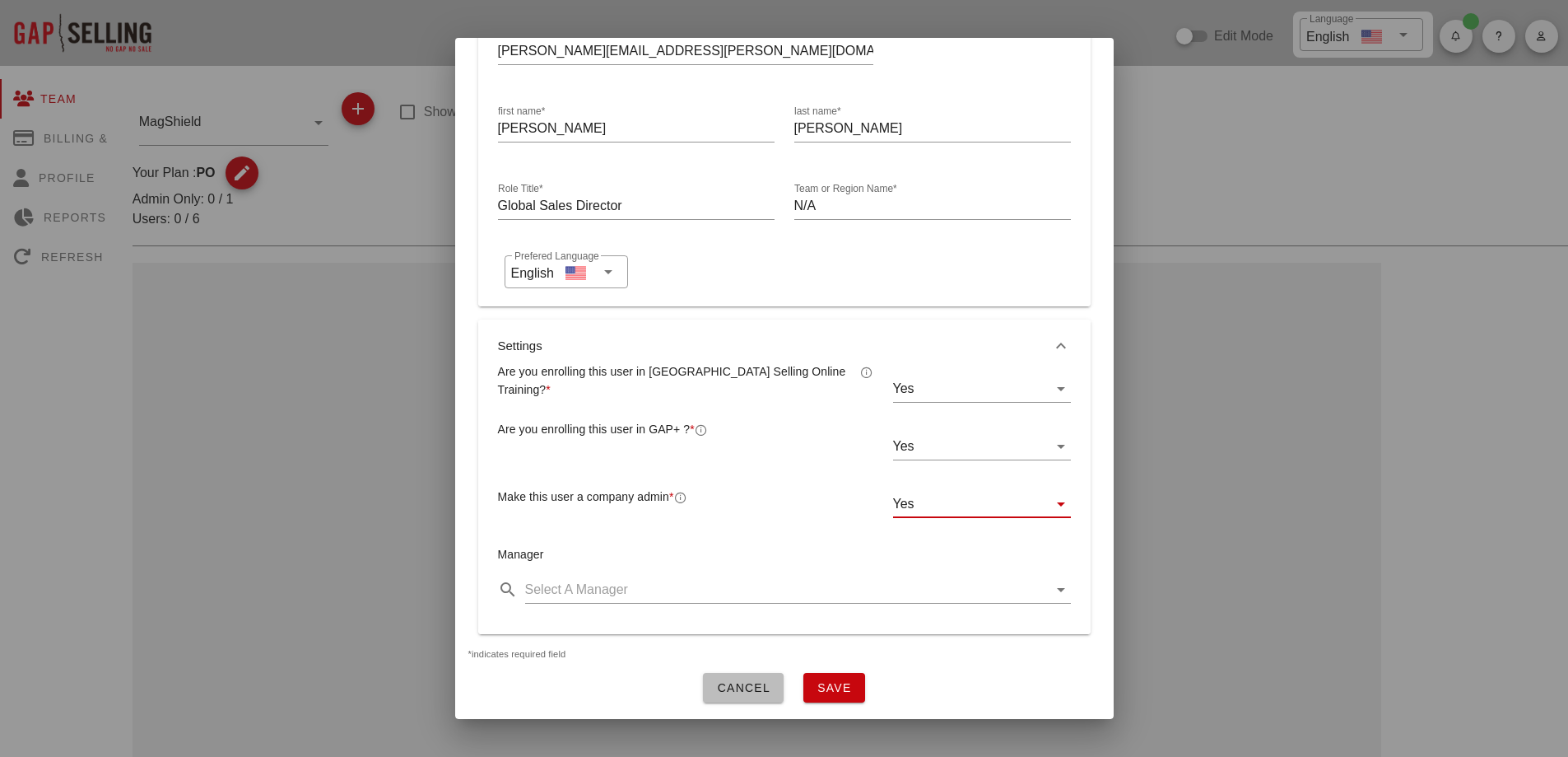
click at [825, 681] on span "Save" at bounding box center [834, 687] width 36 height 13
